Goal: Information Seeking & Learning: Learn about a topic

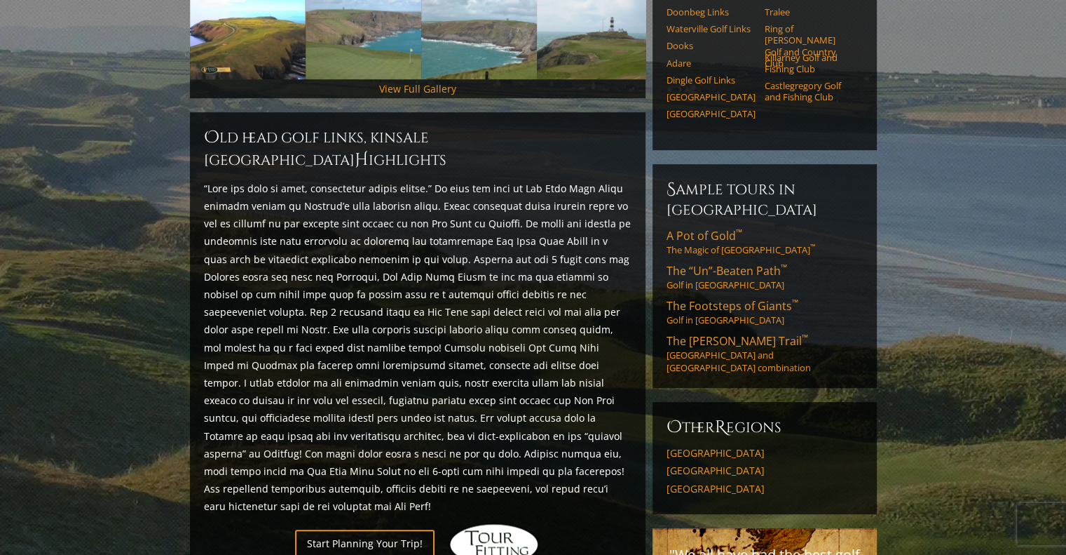
scroll to position [491, 0]
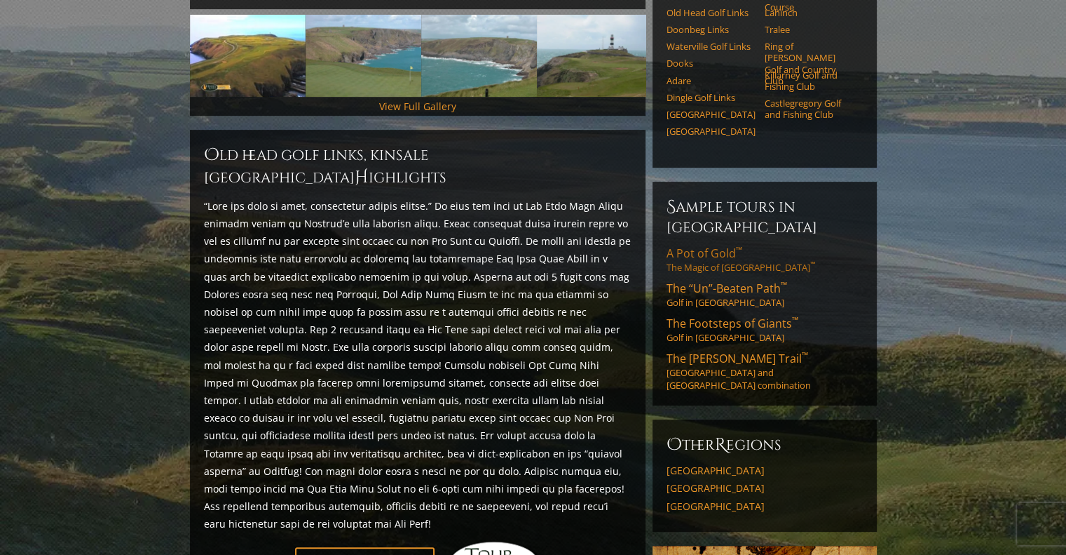
click at [716, 245] on link "A Pot of Gold ™ The Magic of [GEOGRAPHIC_DATA] ™" at bounding box center [765, 259] width 196 height 28
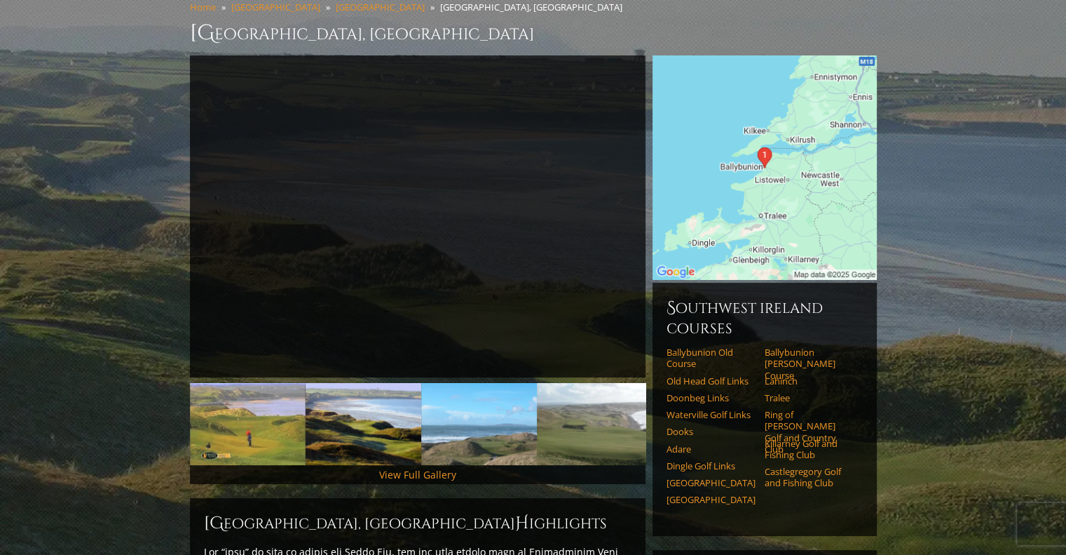
scroll to position [140, 0]
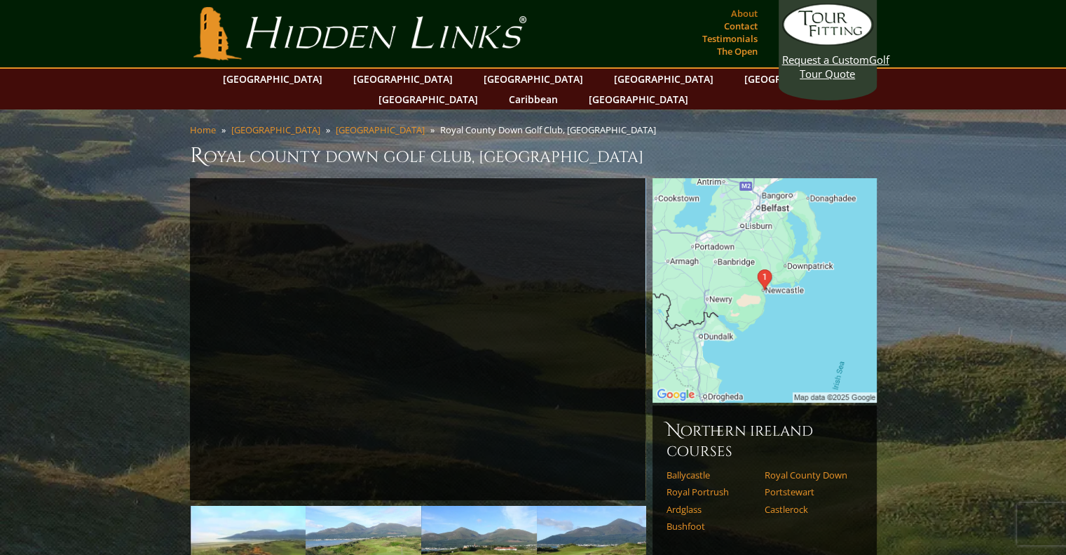
click at [741, 11] on link "About" at bounding box center [745, 14] width 34 height 20
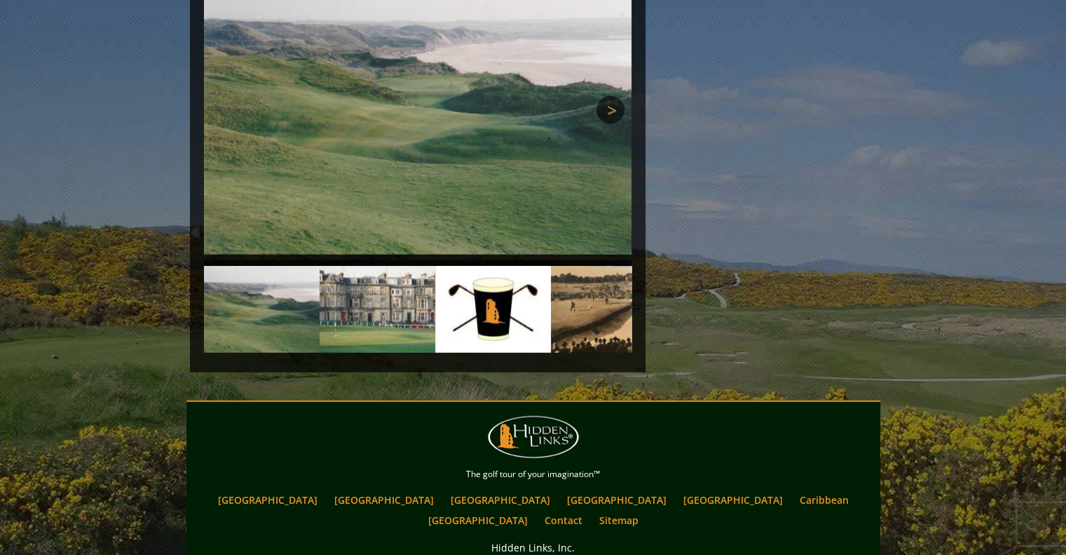
scroll to position [3299, 0]
